Goal: Task Accomplishment & Management: Use online tool/utility

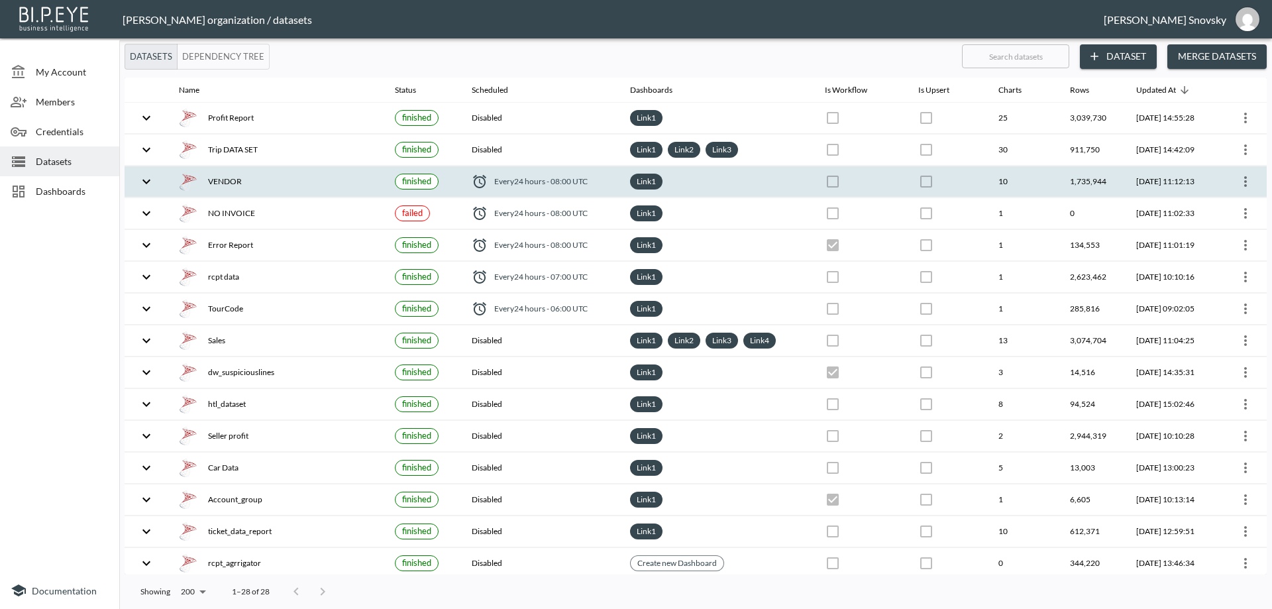
click at [293, 185] on div "VENDOR" at bounding box center [276, 181] width 195 height 19
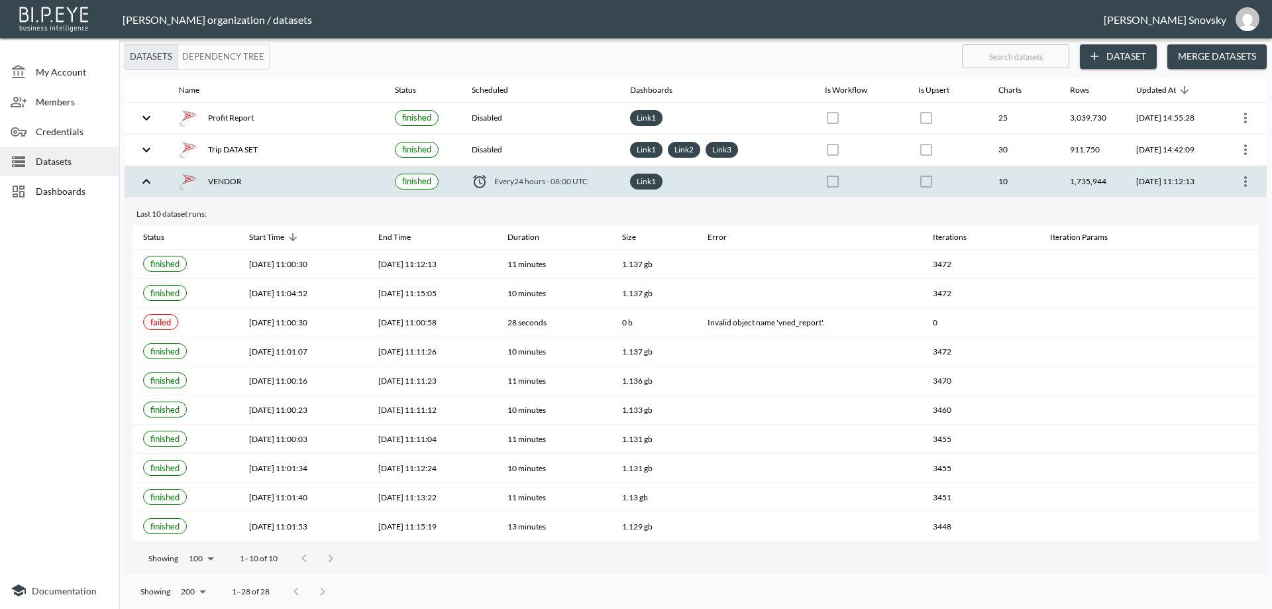
click at [295, 188] on div "VENDOR" at bounding box center [276, 181] width 195 height 19
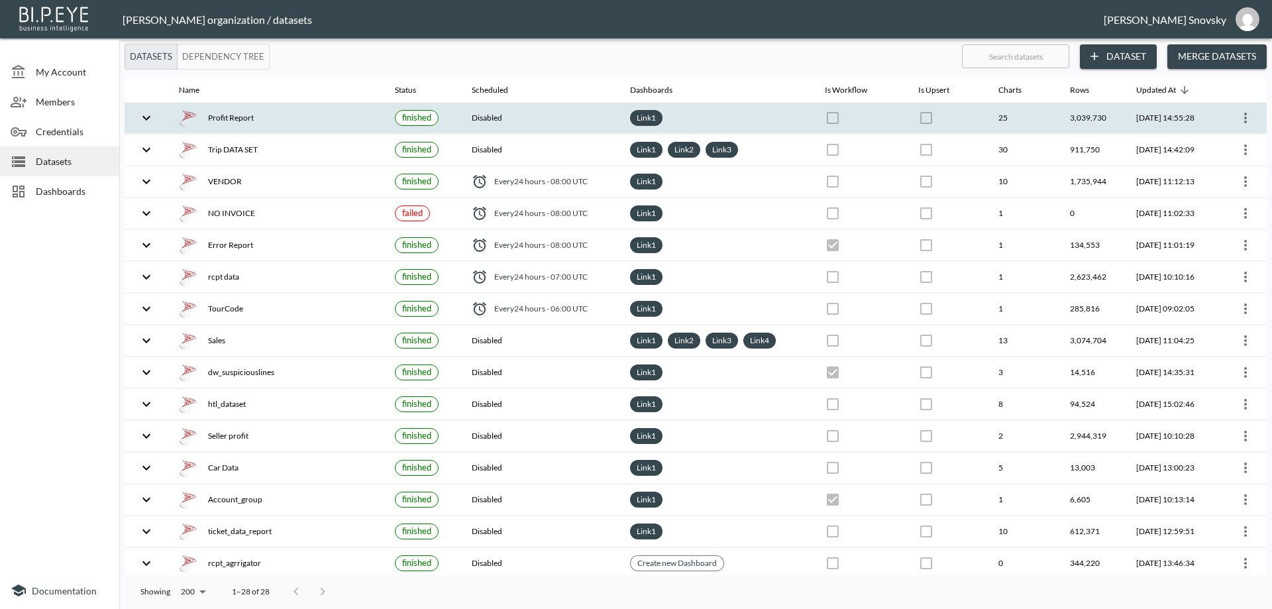
click at [301, 122] on div "Profit Report" at bounding box center [276, 118] width 195 height 19
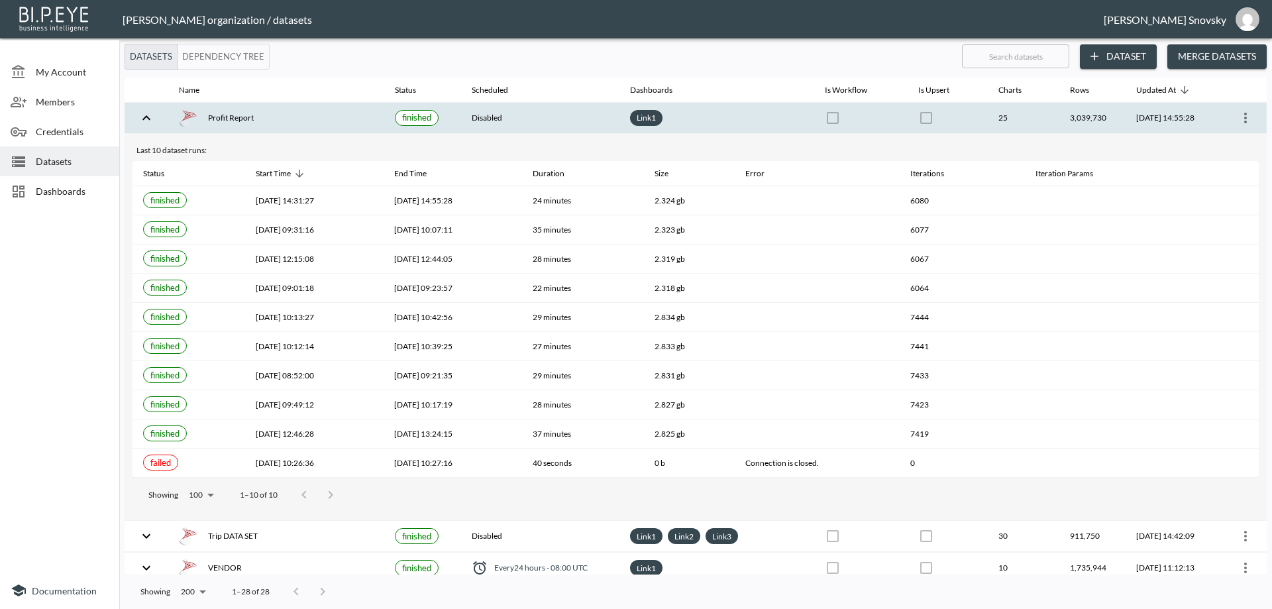
click at [301, 123] on div "Profit Report" at bounding box center [276, 118] width 195 height 19
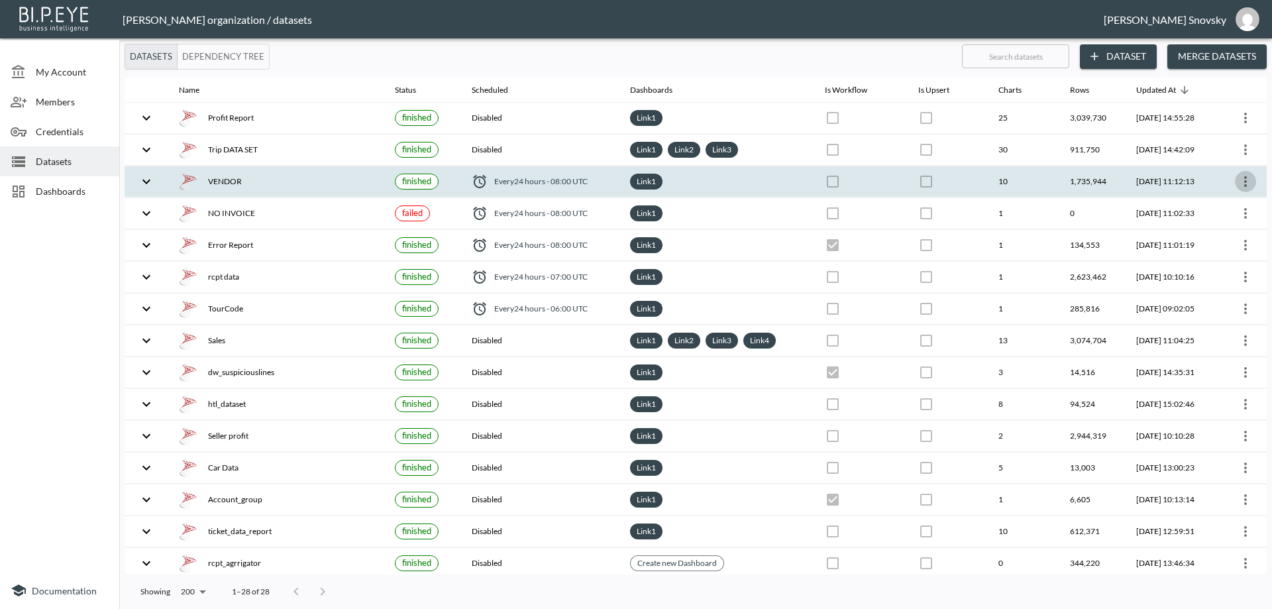
click at [1244, 185] on icon "more" at bounding box center [1245, 182] width 16 height 16
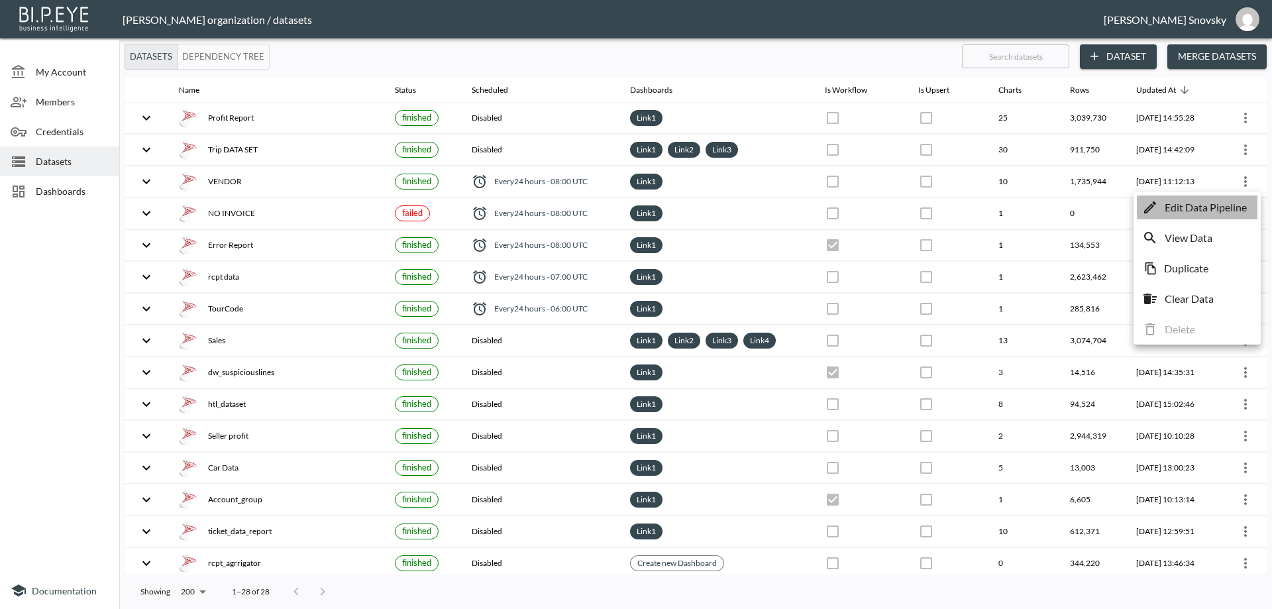
click at [1238, 204] on p "Edit Data Pipeline" at bounding box center [1205, 207] width 82 height 16
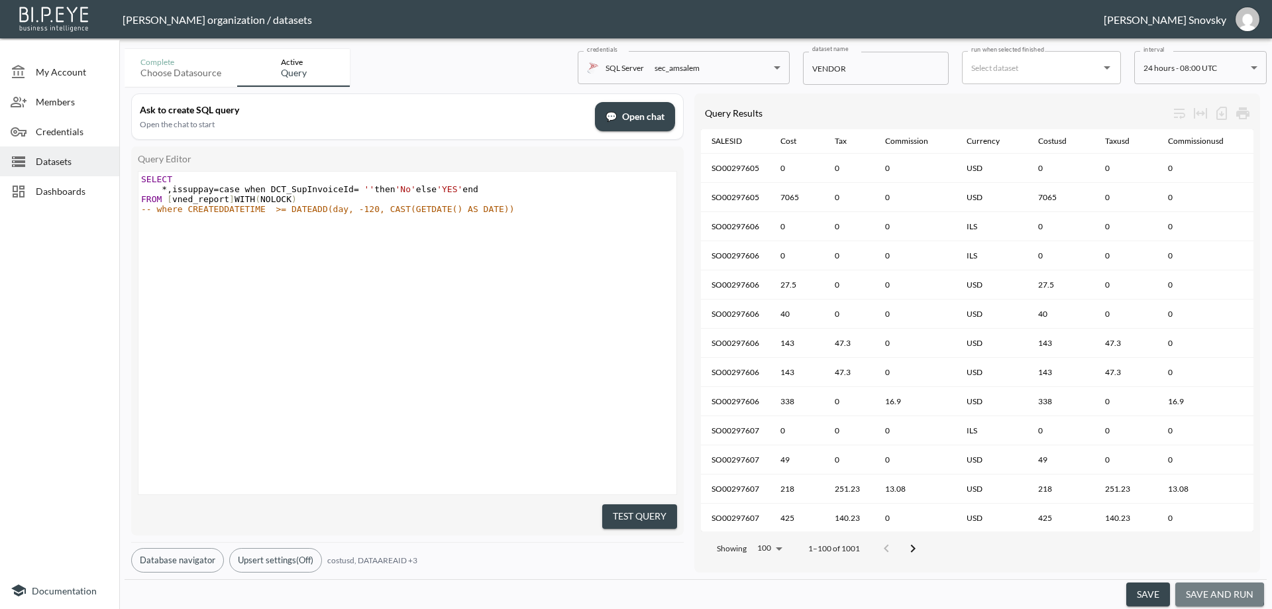
click at [1215, 593] on button "save and run" at bounding box center [1219, 594] width 89 height 25
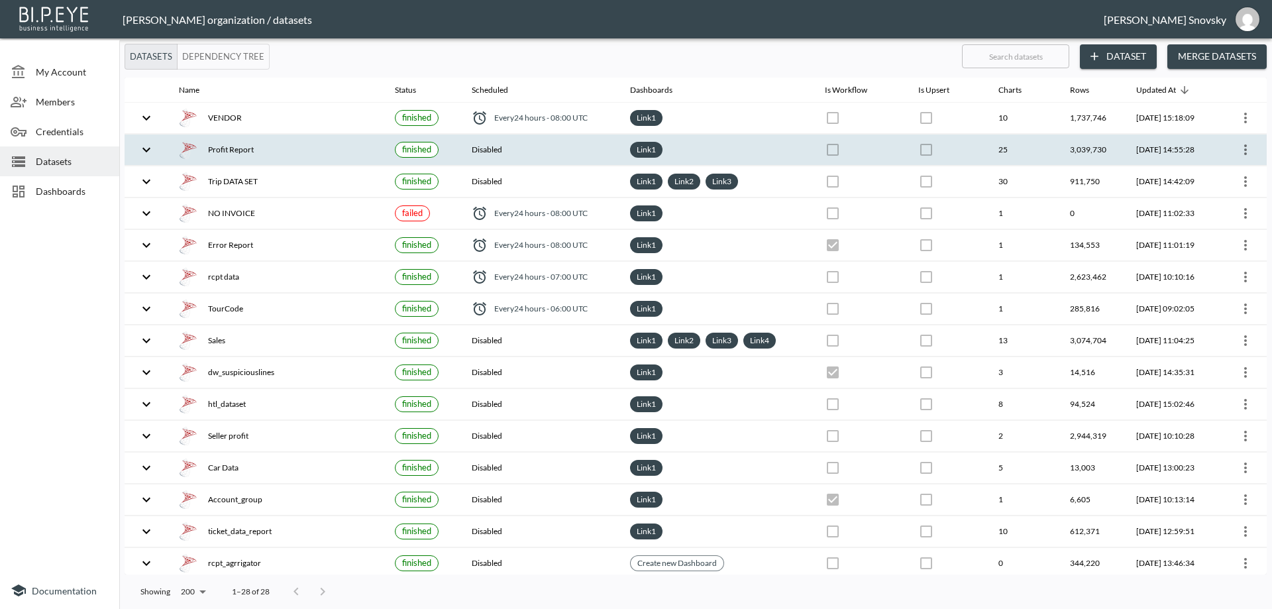
click at [327, 156] on div "Profit Report" at bounding box center [276, 149] width 195 height 19
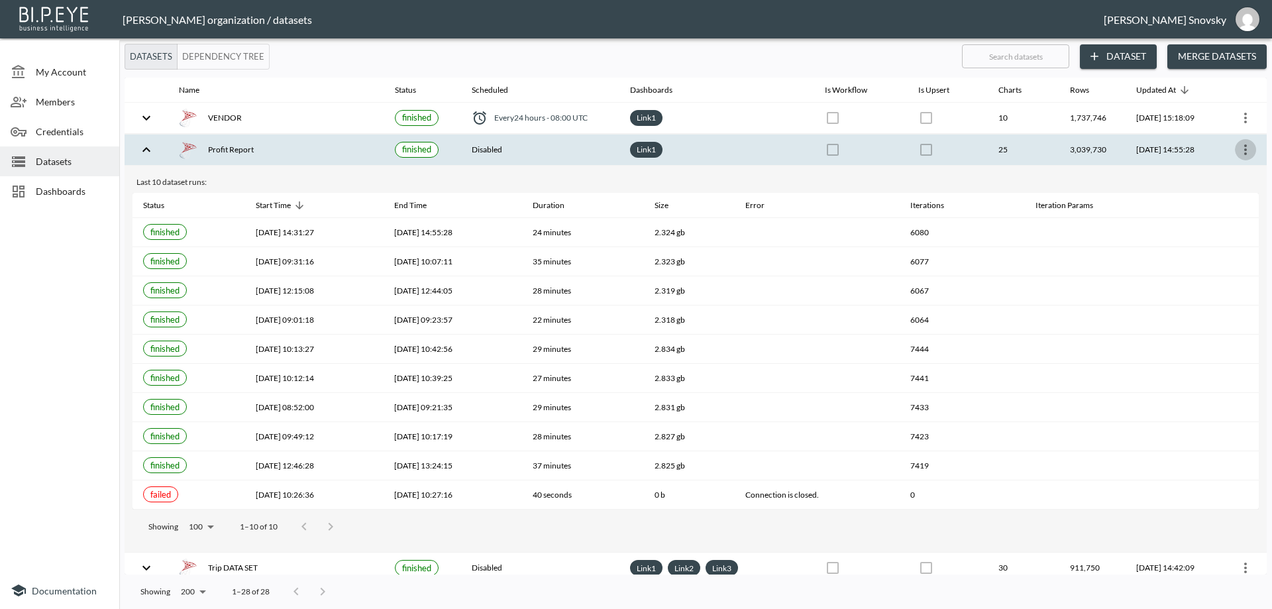
click at [1239, 156] on icon "more" at bounding box center [1245, 150] width 16 height 16
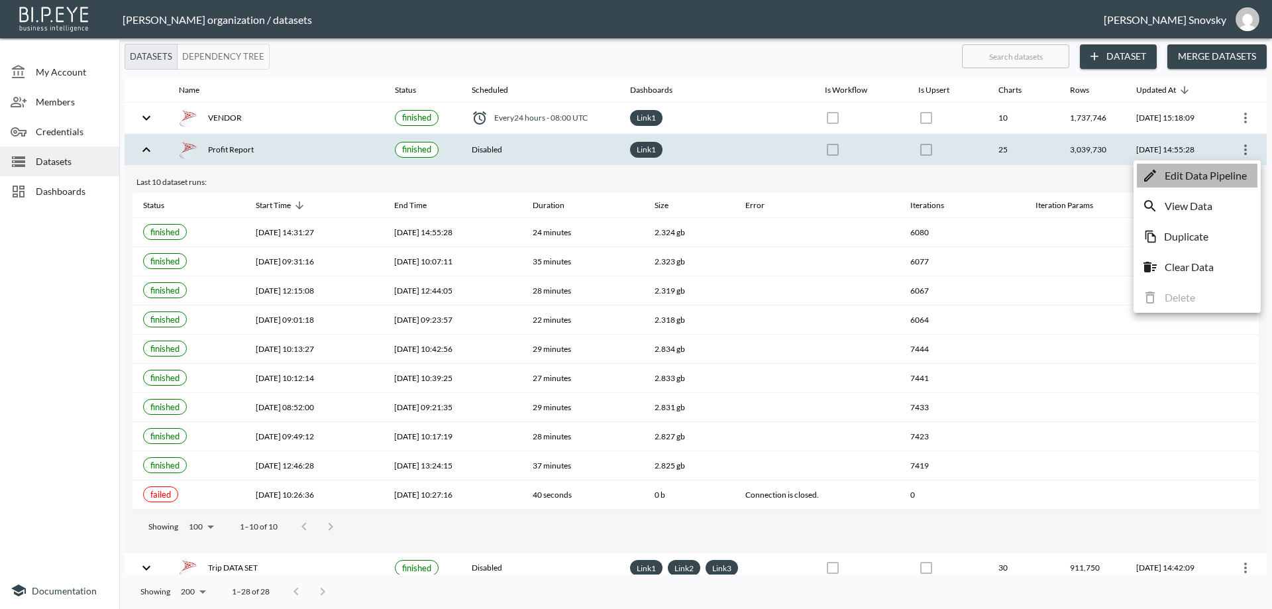
click at [1230, 169] on p "Edit Data Pipeline" at bounding box center [1205, 176] width 82 height 16
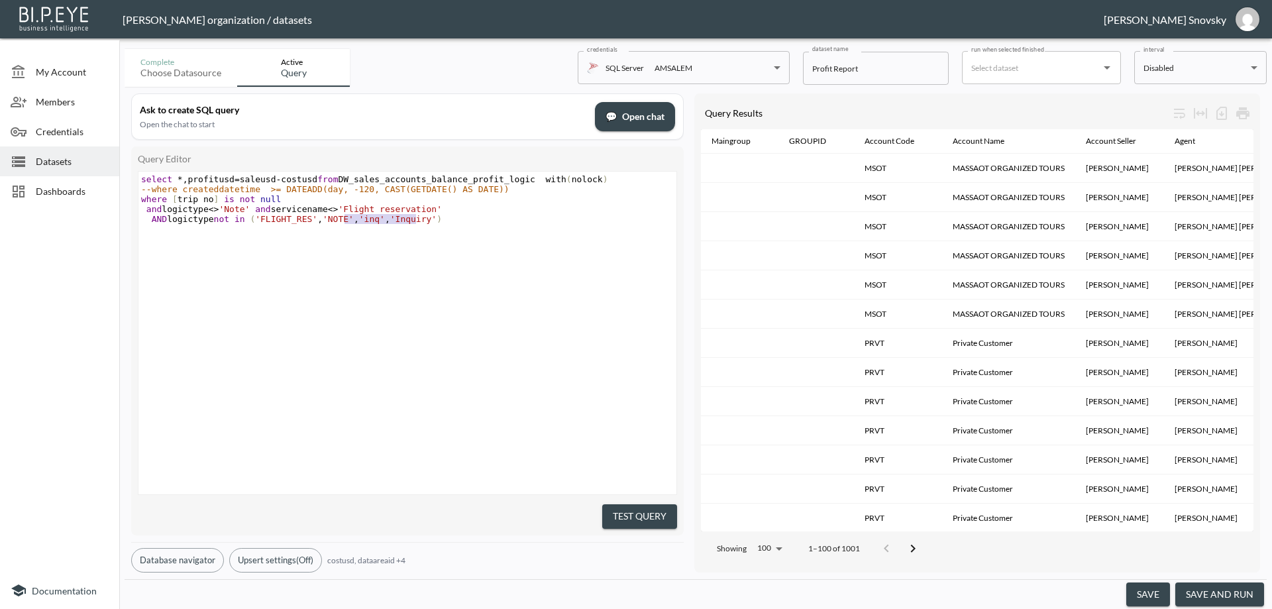
type textarea ",'inq','Inquiry'"
drag, startPoint x: 344, startPoint y: 220, endPoint x: 419, endPoint y: 218, distance: 74.2
click at [419, 218] on span "AND logictype not in ( 'FLIGHT_RES' , 'NOTE' , 'inq' , 'Inquiry' )" at bounding box center [291, 219] width 301 height 10
click at [630, 517] on button "Test Query" at bounding box center [639, 516] width 75 height 25
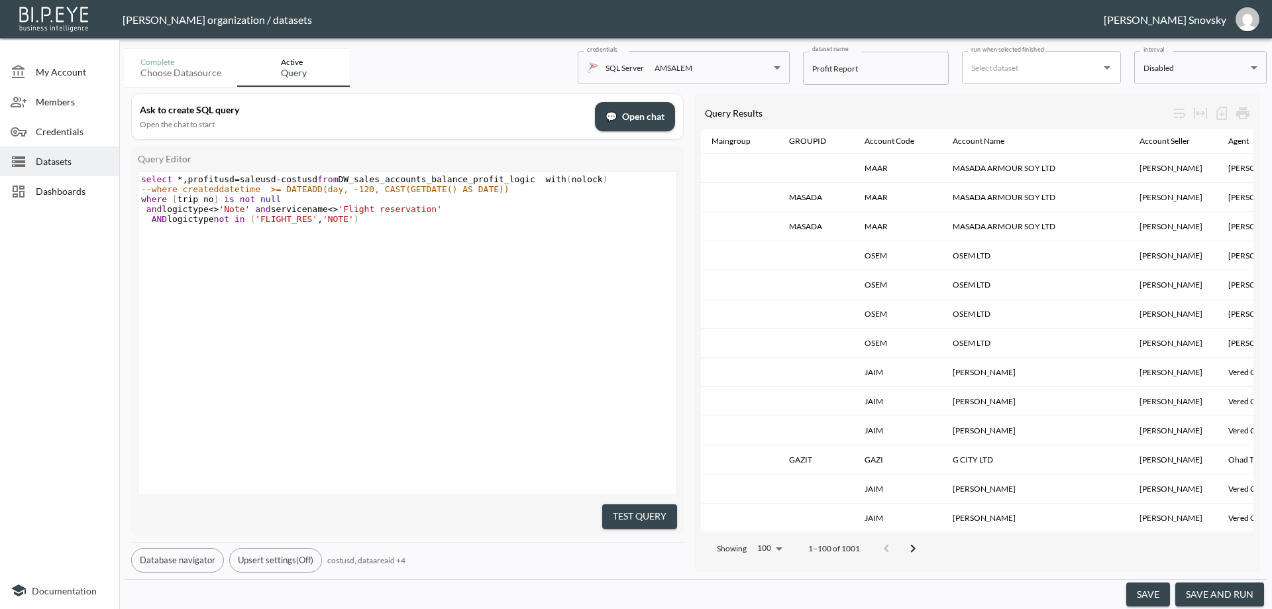
click at [1224, 589] on button "save and run" at bounding box center [1219, 594] width 89 height 25
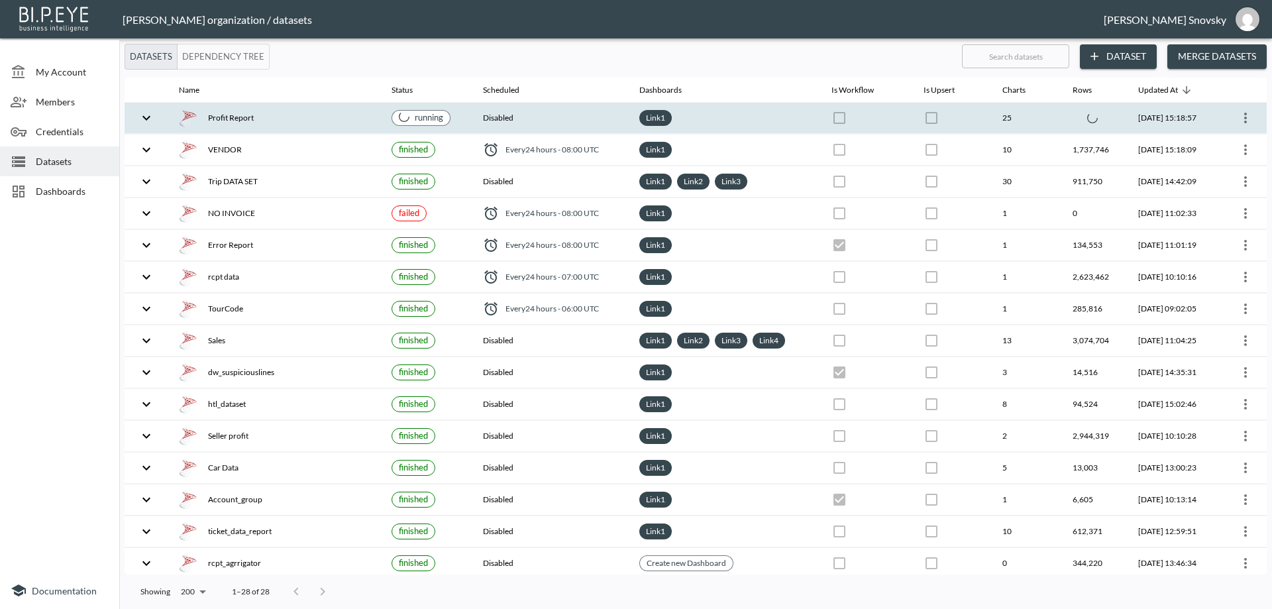
click at [297, 126] on div "Profit Report" at bounding box center [274, 118] width 191 height 19
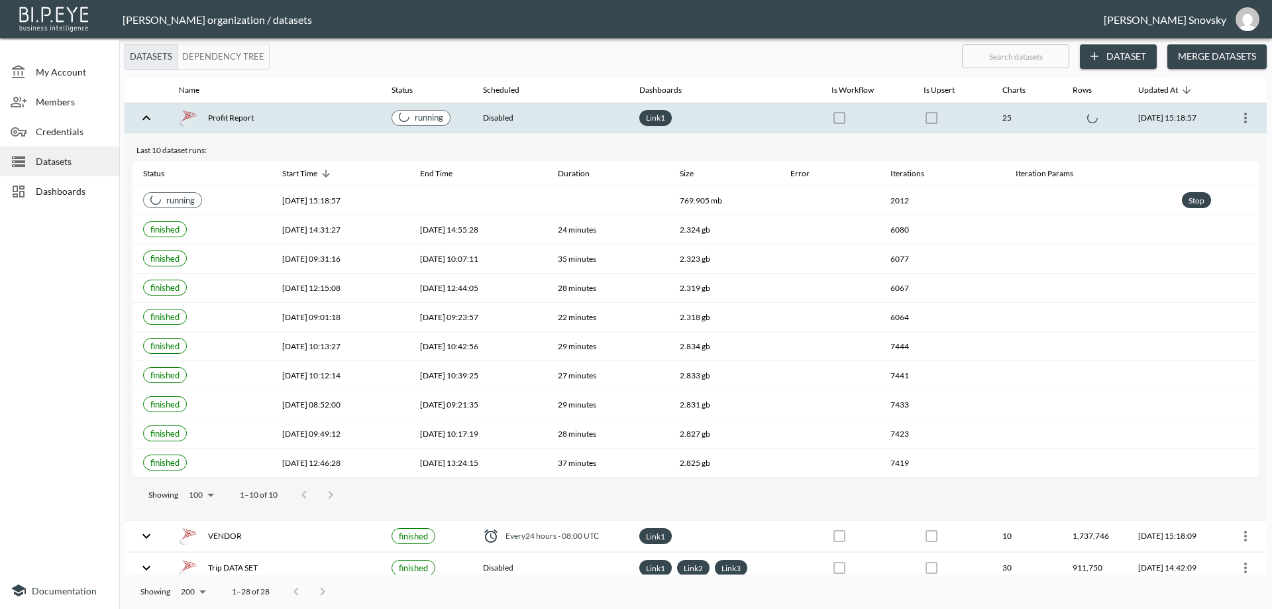
click at [1238, 119] on icon "more" at bounding box center [1245, 118] width 16 height 16
click at [981, 342] on div at bounding box center [636, 304] width 1272 height 609
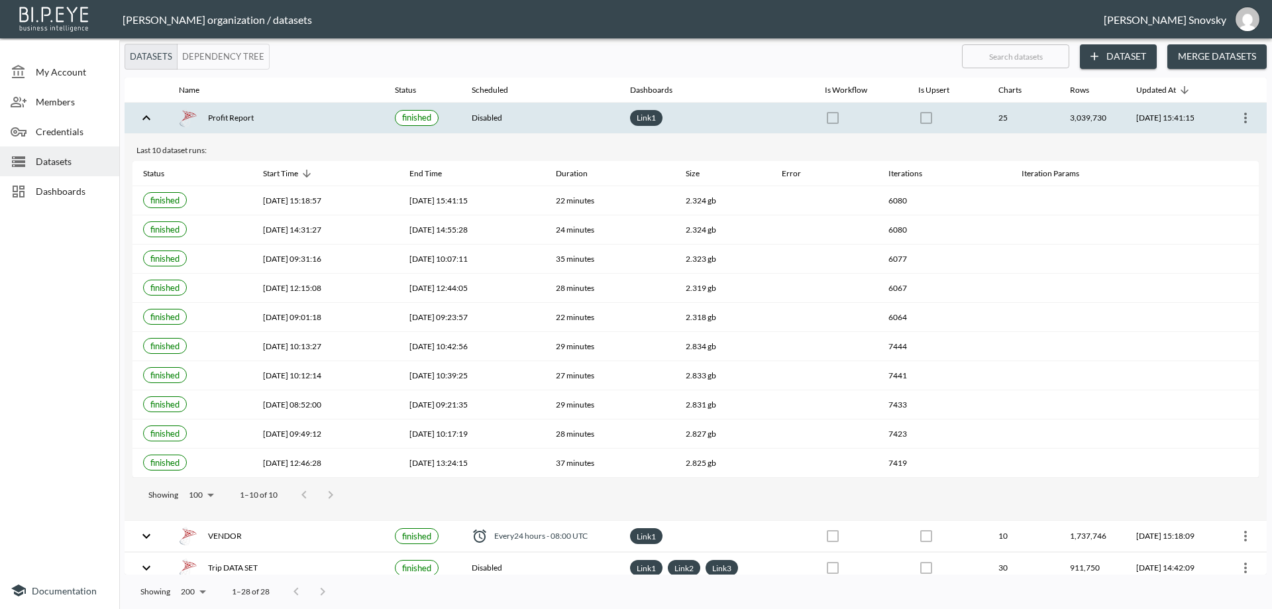
click at [353, 125] on div "Profit Report" at bounding box center [276, 118] width 195 height 19
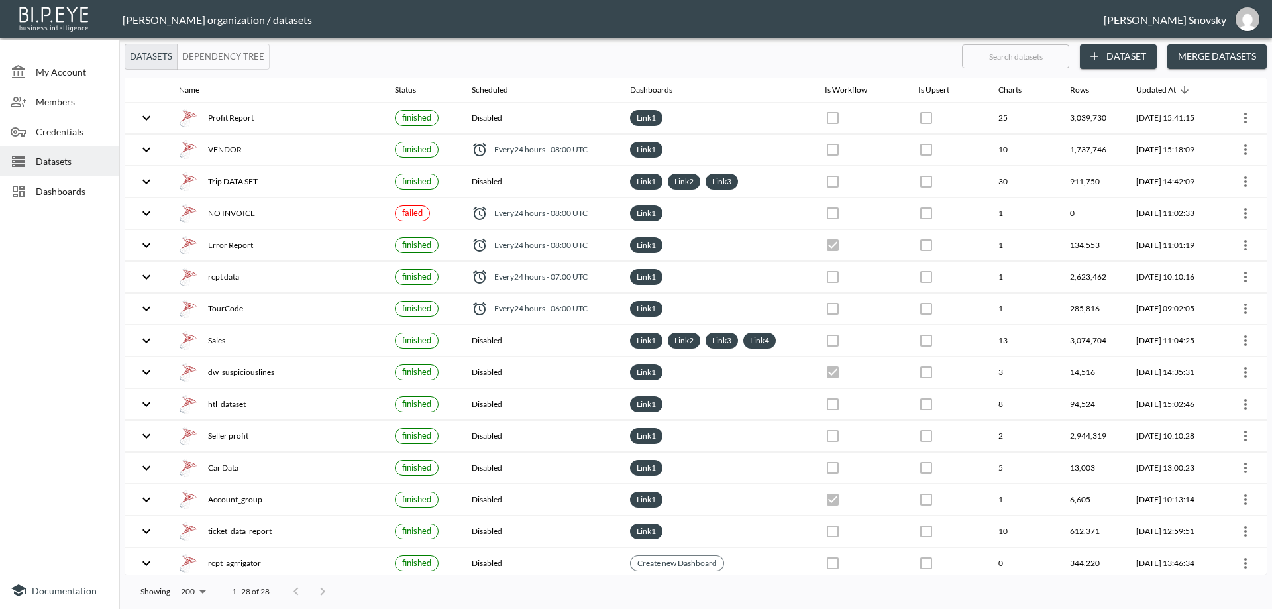
click at [59, 191] on span "Dashboards" at bounding box center [72, 191] width 73 height 14
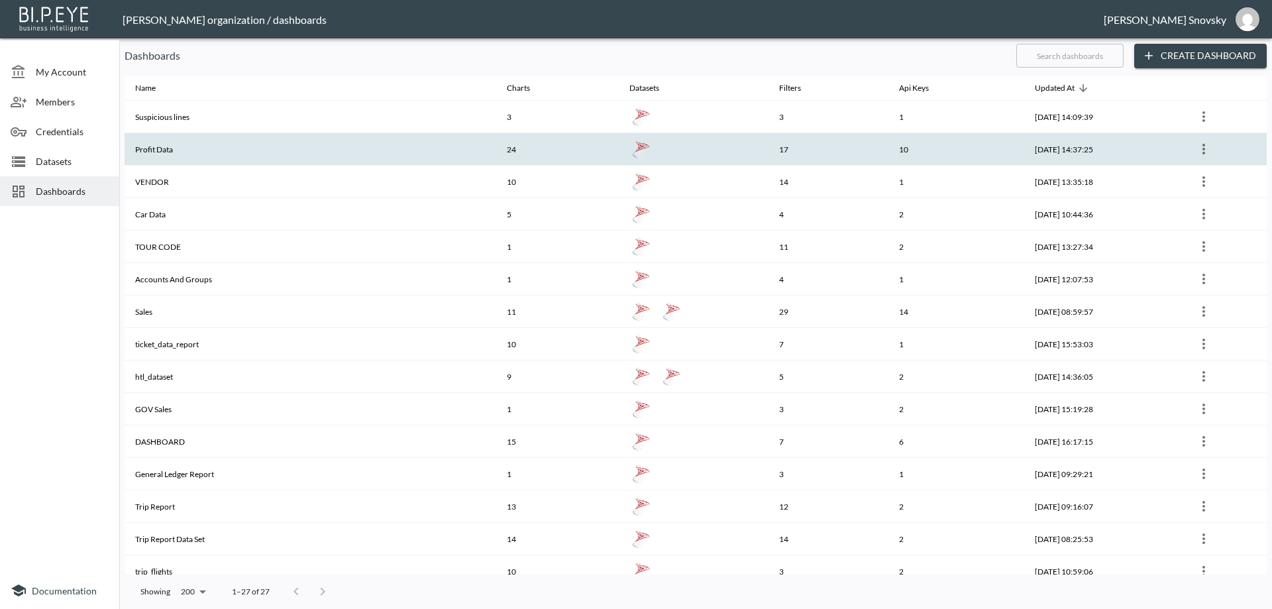
click at [218, 155] on th "Profit Data" at bounding box center [311, 149] width 372 height 32
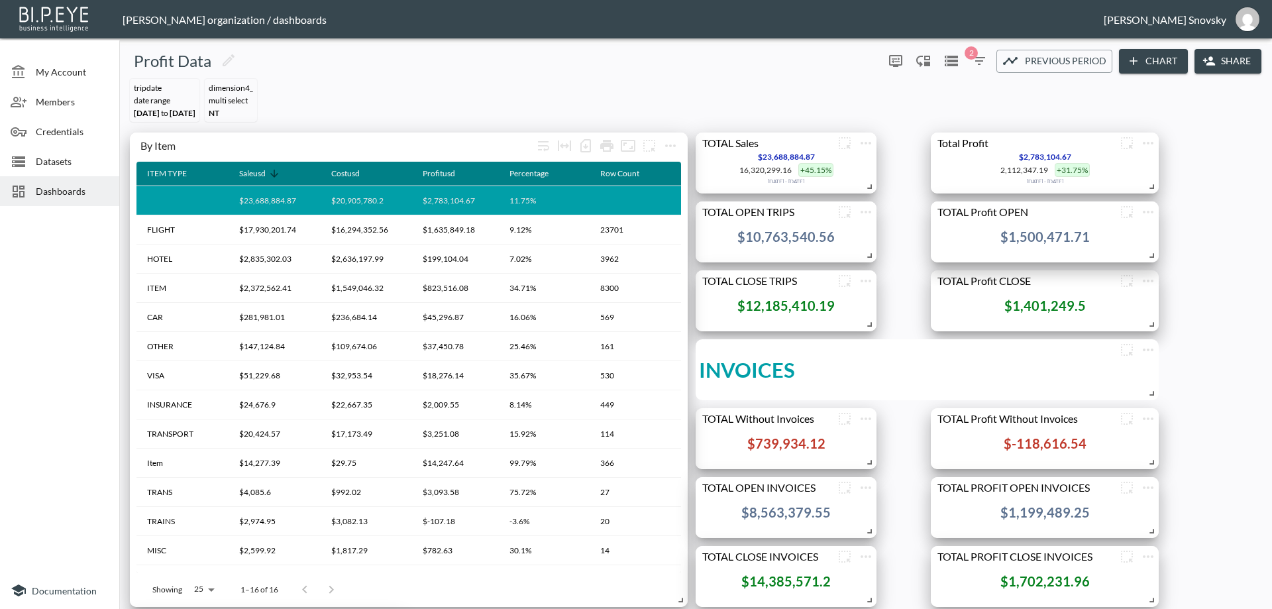
click at [973, 60] on icon "button" at bounding box center [979, 61] width 16 height 16
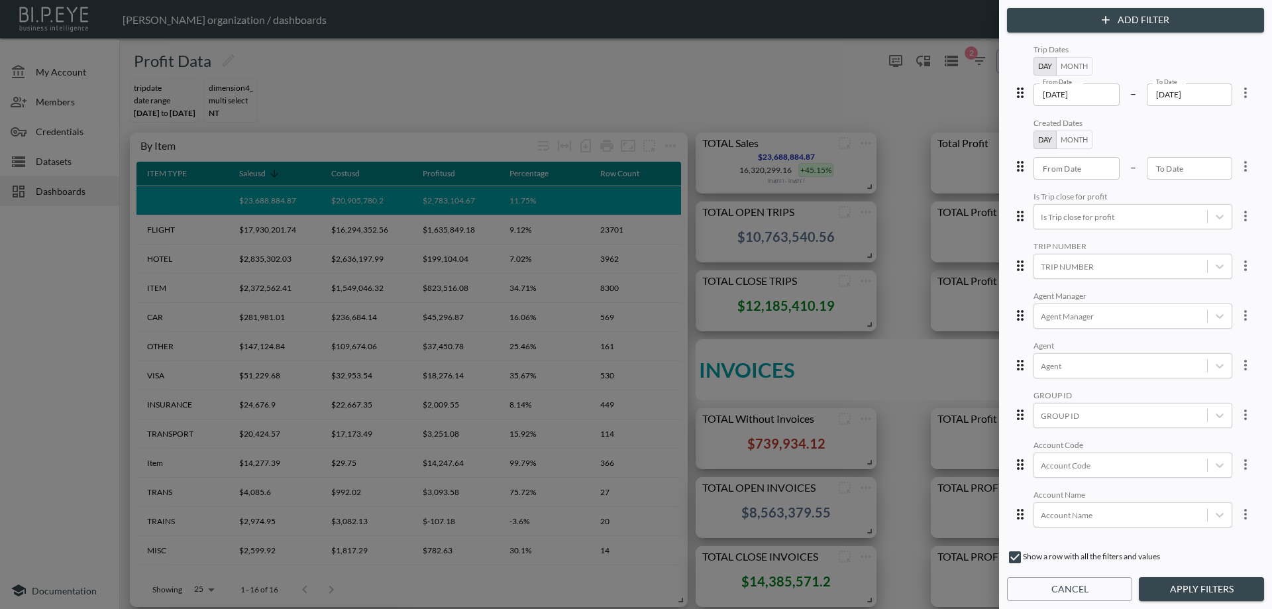
click at [48, 167] on div at bounding box center [636, 304] width 1272 height 609
click at [1034, 588] on button "Cancel" at bounding box center [1069, 589] width 125 height 25
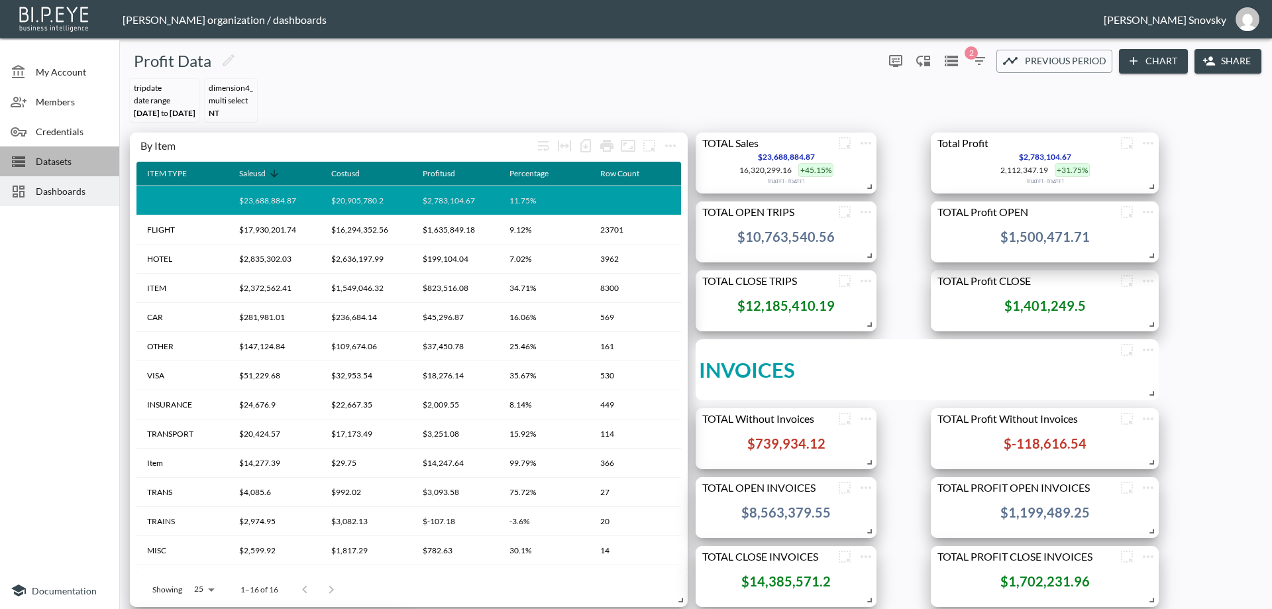
click at [53, 170] on div "Datasets" at bounding box center [59, 161] width 119 height 30
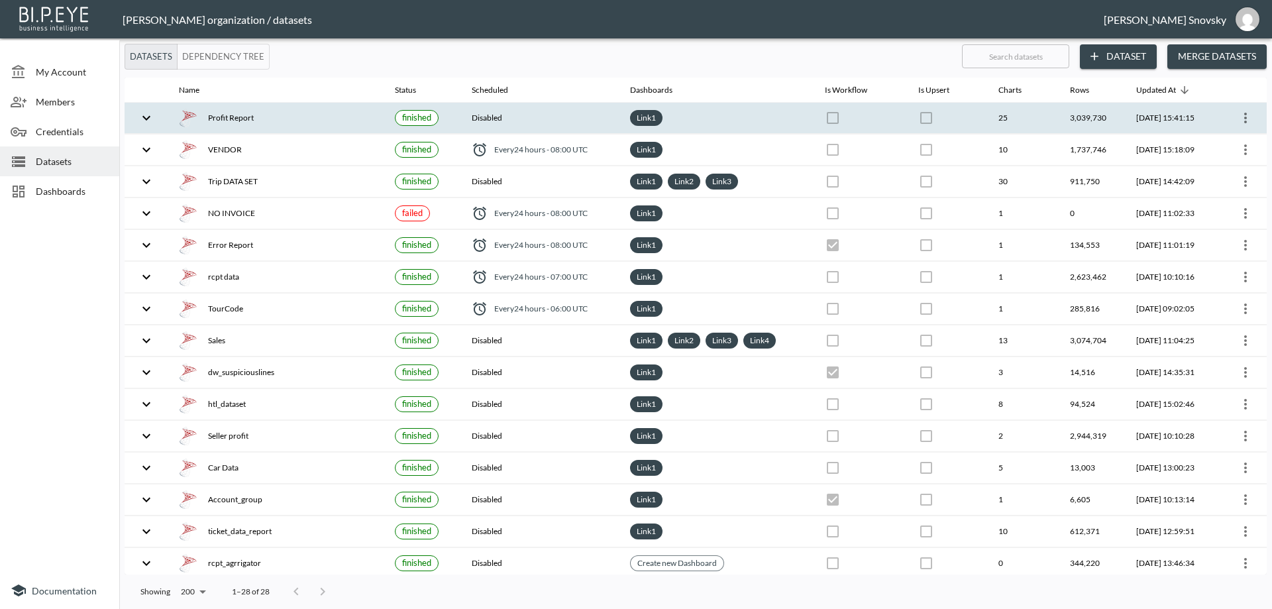
click at [283, 116] on div "Profit Report" at bounding box center [276, 118] width 195 height 19
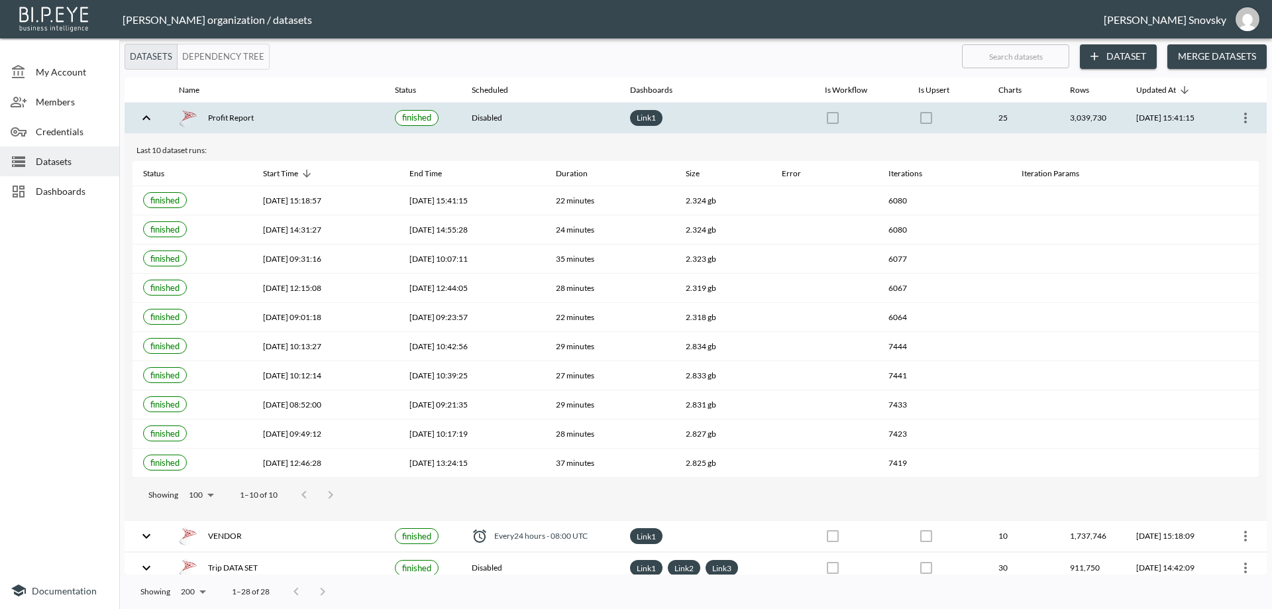
click at [1244, 123] on icon "more" at bounding box center [1245, 118] width 16 height 16
click at [1236, 148] on p "Edit Data Pipeline" at bounding box center [1205, 144] width 82 height 16
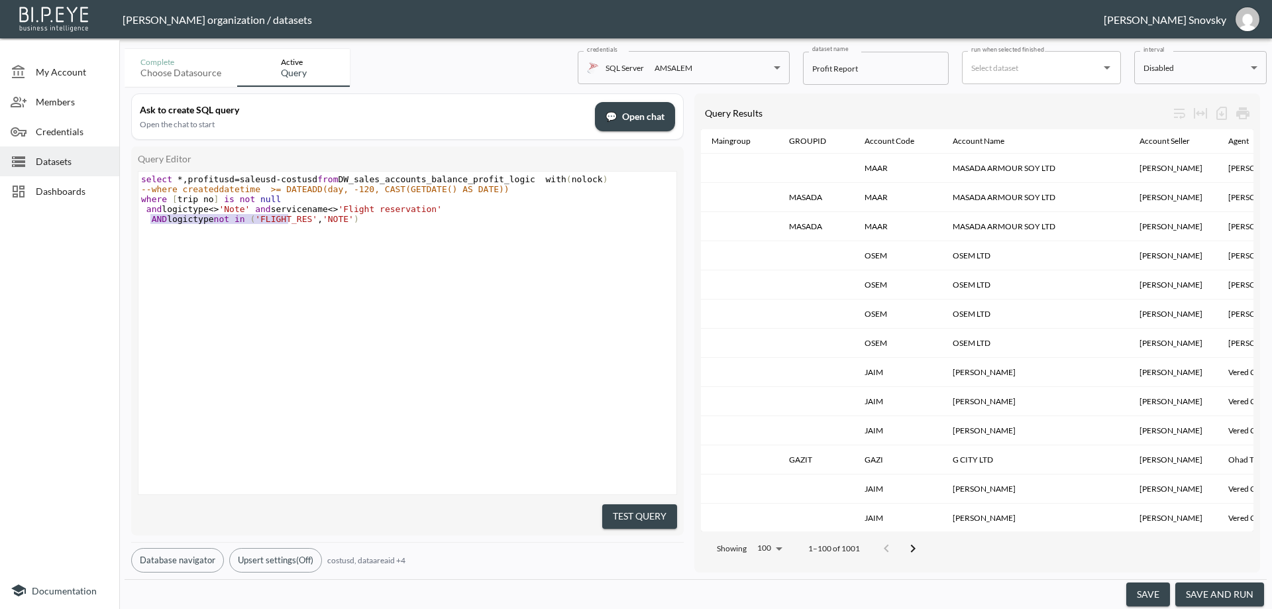
type textarea "AND logictype not in ('FLIGHT_RES','NOTE')"
drag, startPoint x: 148, startPoint y: 218, endPoint x: 374, endPoint y: 220, distance: 225.2
click at [374, 220] on pre "AND logictype not in ( 'FLIGHT_RES' , 'NOTE' )" at bounding box center [408, 219] width 541 height 10
